Goal: Find specific page/section: Find specific page/section

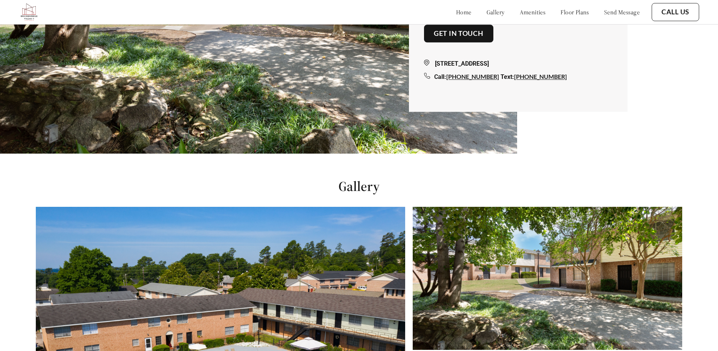
scroll to position [189, 0]
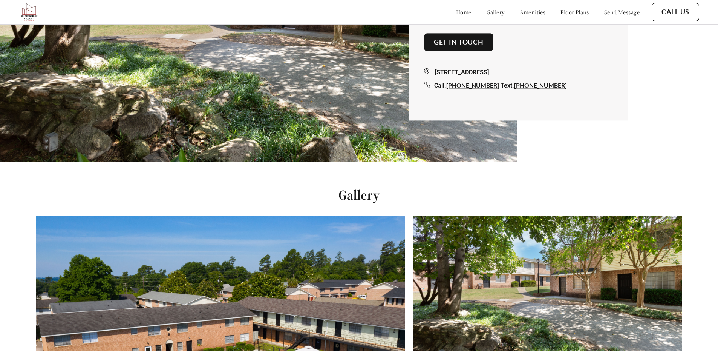
click at [570, 11] on link "floor plans" at bounding box center [575, 12] width 29 height 8
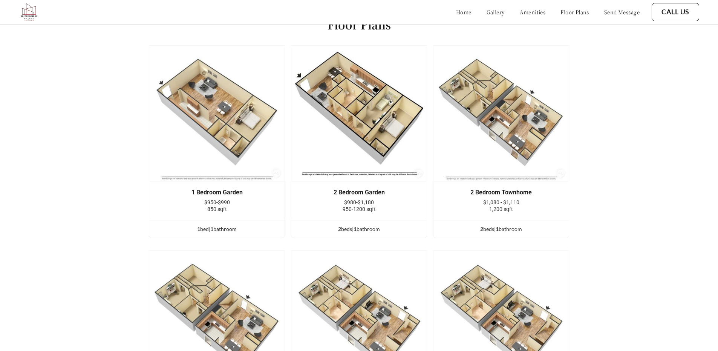
scroll to position [1012, 0]
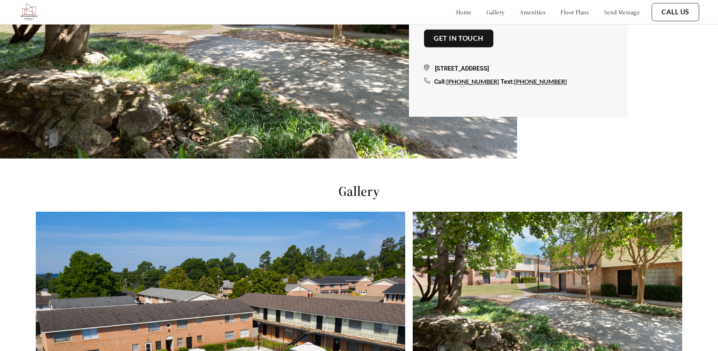
scroll to position [189, 0]
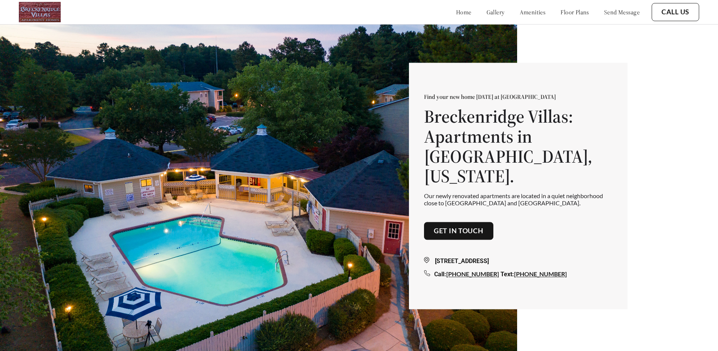
click at [561, 9] on link "floor plans" at bounding box center [575, 12] width 29 height 8
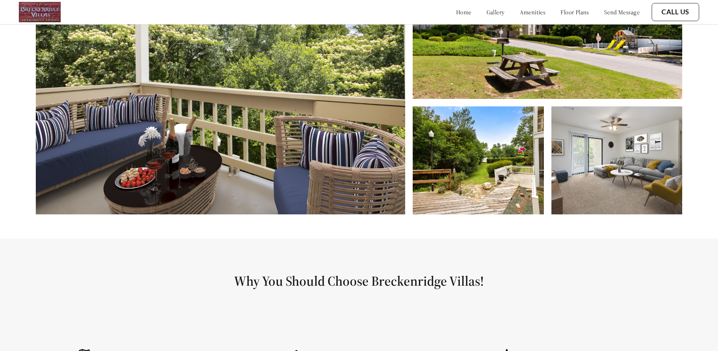
scroll to position [351, 0]
